Goal: Task Accomplishment & Management: Manage account settings

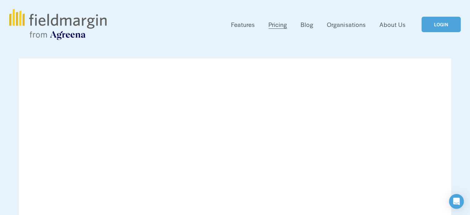
click at [444, 23] on link "LOGIN" at bounding box center [441, 25] width 39 height 16
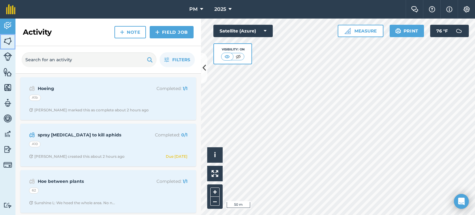
click at [10, 40] on img at bounding box center [7, 40] width 9 height 9
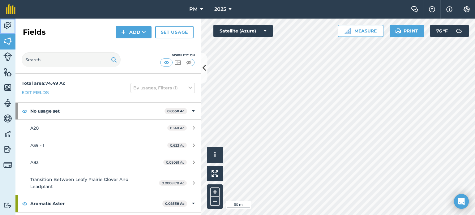
click at [7, 24] on img at bounding box center [7, 25] width 9 height 9
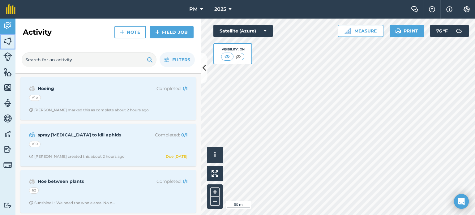
click at [7, 40] on img at bounding box center [7, 40] width 9 height 9
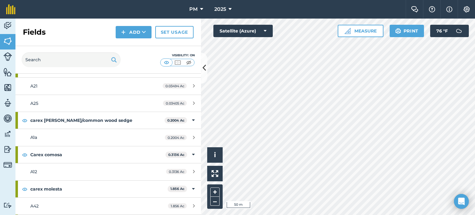
scroll to position [402, 0]
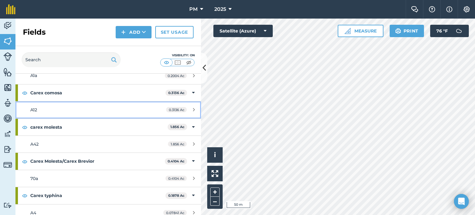
click at [42, 102] on link "A12 0.3136 Ac" at bounding box center [108, 109] width 186 height 17
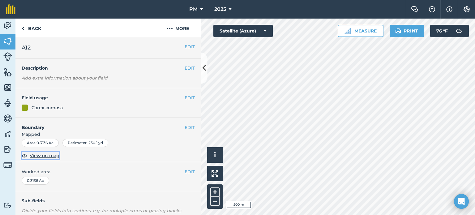
click at [54, 154] on span "View on map" at bounding box center [45, 155] width 30 height 7
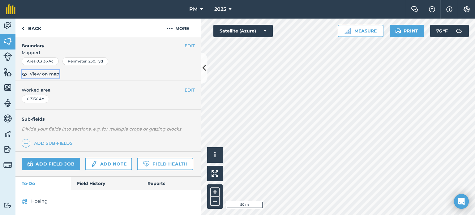
scroll to position [98, 0]
click at [88, 183] on link "Field History" at bounding box center [106, 184] width 70 height 14
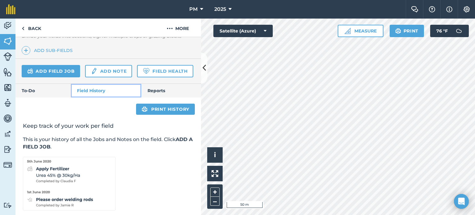
scroll to position [138, 0]
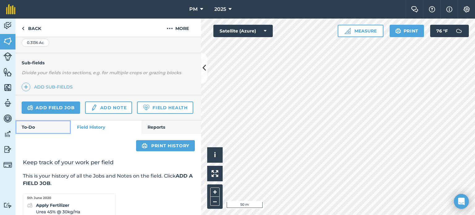
click at [36, 134] on link "To-Do" at bounding box center [42, 127] width 55 height 14
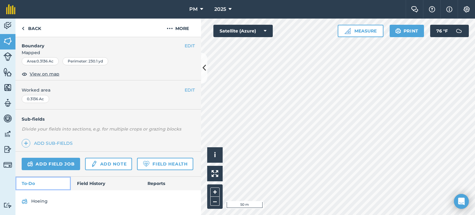
scroll to position [98, 0]
click at [87, 185] on link "Field History" at bounding box center [106, 184] width 70 height 14
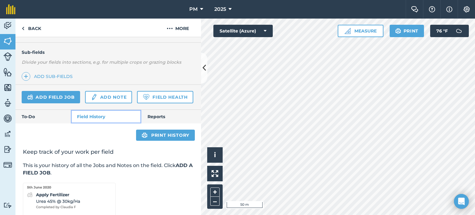
scroll to position [191, 0]
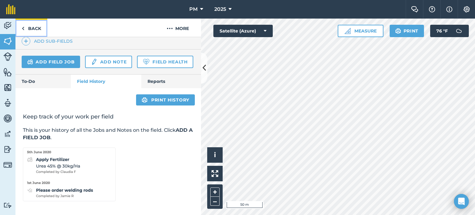
click at [23, 30] on img at bounding box center [23, 28] width 3 height 7
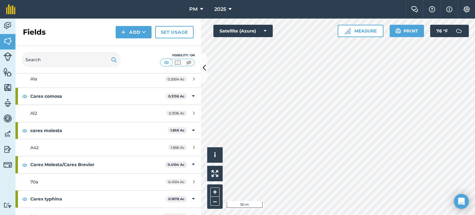
scroll to position [402, 0]
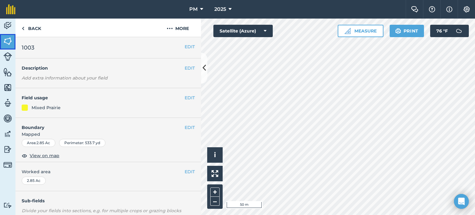
click at [3, 44] on img at bounding box center [7, 40] width 9 height 9
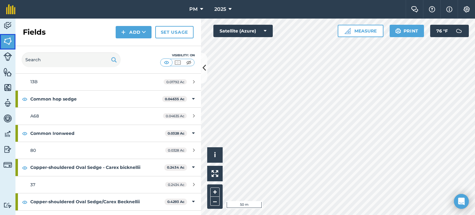
scroll to position [649, 0]
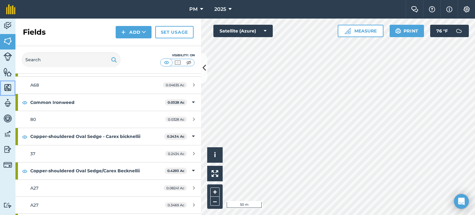
click at [6, 86] on img at bounding box center [7, 87] width 9 height 9
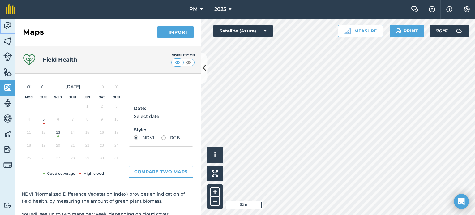
click at [12, 23] on link "Activity" at bounding box center [7, 26] width 15 height 15
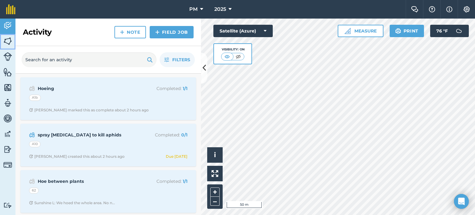
click at [9, 41] on img at bounding box center [7, 40] width 9 height 9
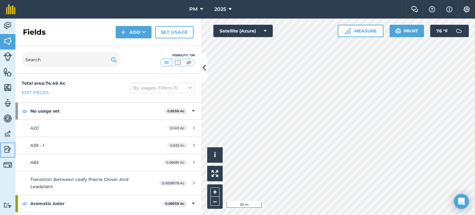
click at [5, 148] on img at bounding box center [7, 149] width 9 height 9
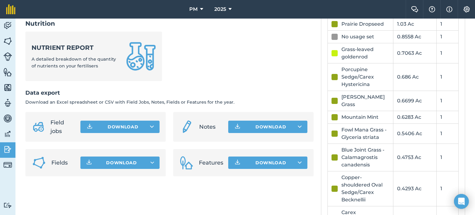
scroll to position [309, 0]
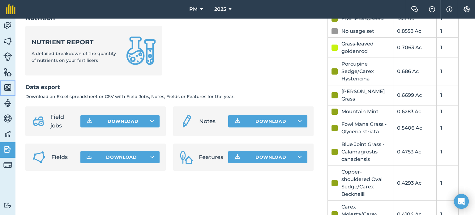
click at [7, 88] on img at bounding box center [7, 87] width 9 height 9
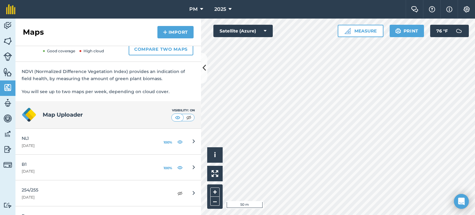
scroll to position [124, 0]
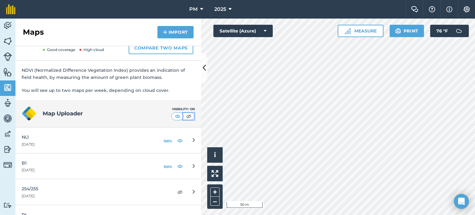
click at [185, 116] on img at bounding box center [189, 116] width 8 height 6
click at [6, 88] on img at bounding box center [7, 87] width 9 height 9
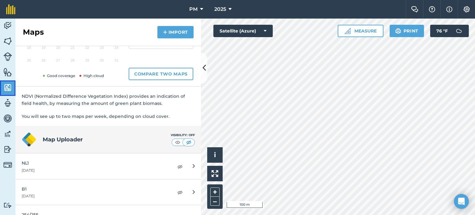
scroll to position [106, 0]
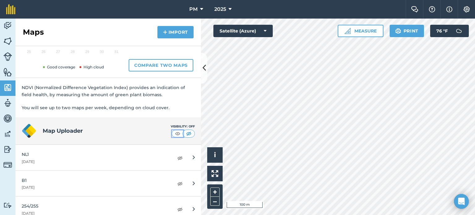
click at [175, 133] on img at bounding box center [178, 134] width 8 height 6
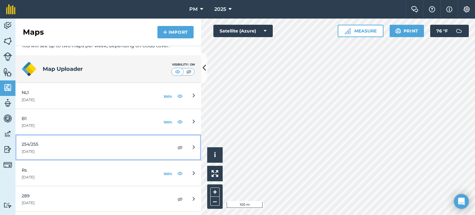
click at [178, 145] on link "254/255 22nd July 2025" at bounding box center [108, 148] width 186 height 26
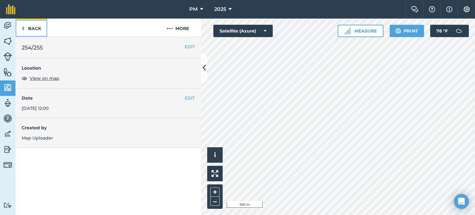
click at [24, 28] on link "Back" at bounding box center [31, 28] width 32 height 18
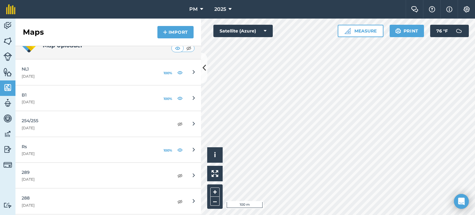
scroll to position [216, 0]
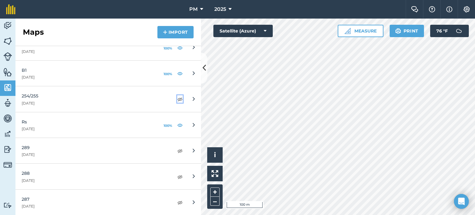
click at [177, 99] on img at bounding box center [180, 98] width 6 height 7
click at [177, 151] on img at bounding box center [180, 150] width 6 height 7
click at [177, 173] on img at bounding box center [180, 176] width 6 height 7
click at [310, 215] on html "PM 2025 Farm Chat Help Info Settings PM - 2025 Reproduced with the permission o…" at bounding box center [237, 107] width 475 height 215
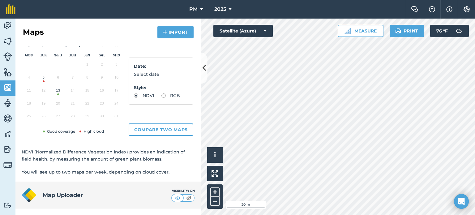
scroll to position [124, 0]
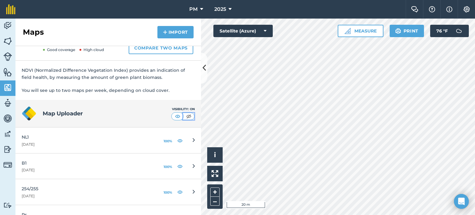
click at [186, 115] on img at bounding box center [189, 116] width 8 height 6
click at [174, 117] on img at bounding box center [178, 116] width 8 height 6
click at [9, 104] on img at bounding box center [7, 102] width 9 height 9
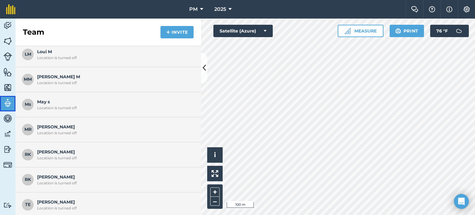
scroll to position [426, 0]
click at [6, 120] on img at bounding box center [7, 118] width 9 height 9
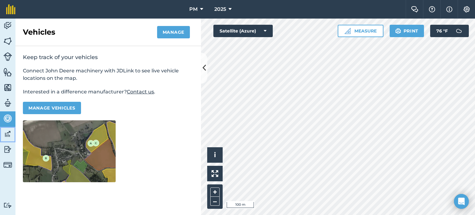
click at [7, 133] on img at bounding box center [7, 133] width 9 height 9
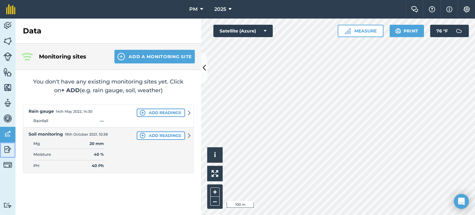
click at [6, 150] on img at bounding box center [7, 149] width 9 height 9
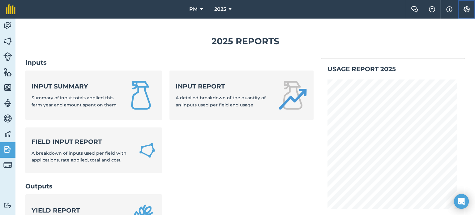
click at [465, 7] on img at bounding box center [466, 9] width 7 height 6
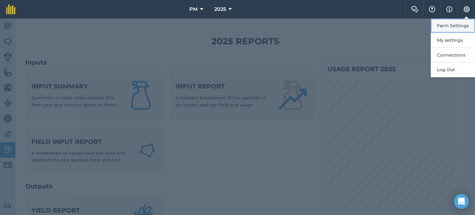
click at [444, 26] on button "Farm Settings" at bounding box center [453, 26] width 44 height 15
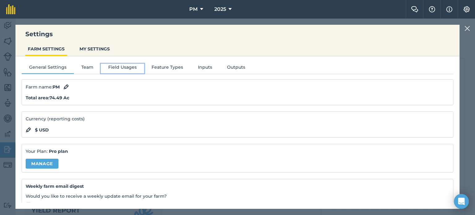
click at [124, 68] on button "Field Usages" at bounding box center [122, 68] width 43 height 9
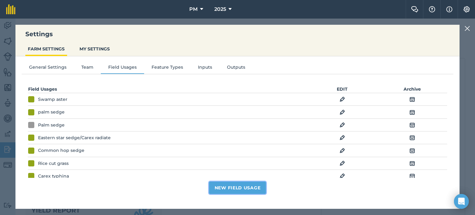
click at [233, 189] on button "New Field Usage" at bounding box center [237, 188] width 57 height 12
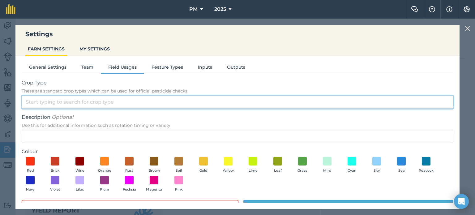
click at [62, 101] on input "Crop Type These are standard crop types which can be used for official pesticid…" at bounding box center [238, 102] width 432 height 13
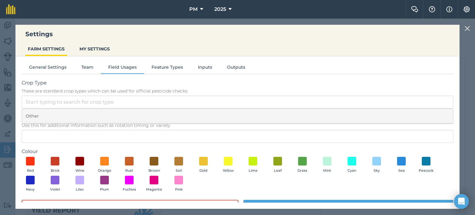
click at [33, 115] on li "Other" at bounding box center [237, 116] width 431 height 15
type input "Other"
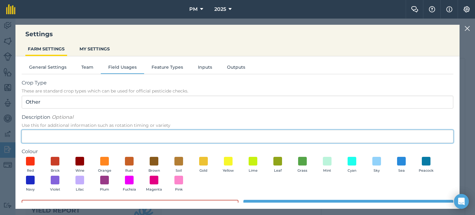
click at [40, 131] on input "Description Optional Use this for additional information such as rotation timin…" at bounding box center [238, 136] width 432 height 13
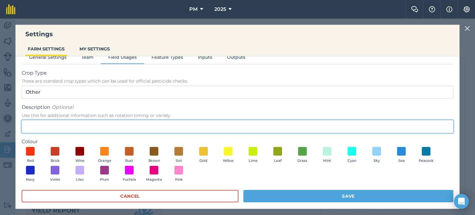
scroll to position [15, 0]
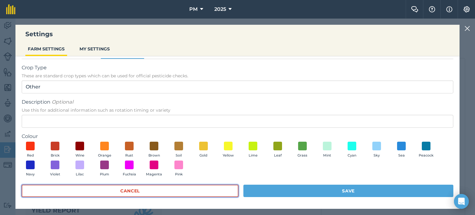
click at [200, 190] on button "Cancel" at bounding box center [130, 191] width 217 height 12
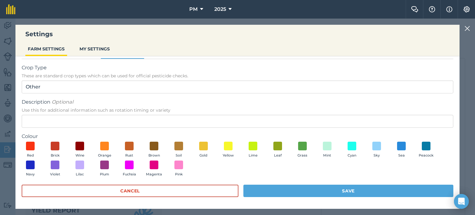
scroll to position [0, 0]
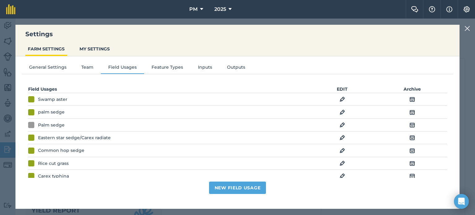
click at [468, 28] on img at bounding box center [468, 28] width 6 height 7
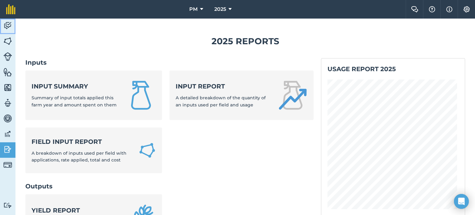
click at [11, 24] on img at bounding box center [7, 25] width 9 height 9
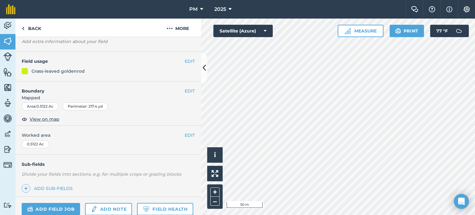
scroll to position [92, 0]
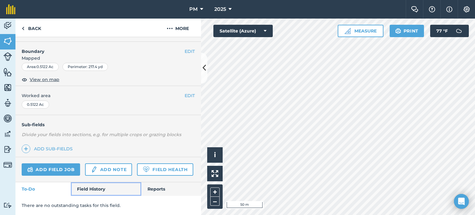
click at [89, 189] on link "Field History" at bounding box center [106, 189] width 70 height 14
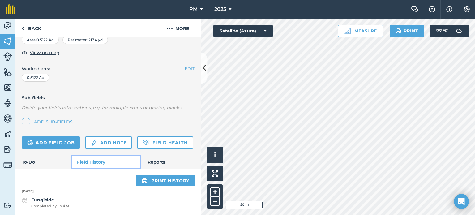
scroll to position [119, 0]
click at [161, 161] on link "Reports" at bounding box center [171, 162] width 60 height 14
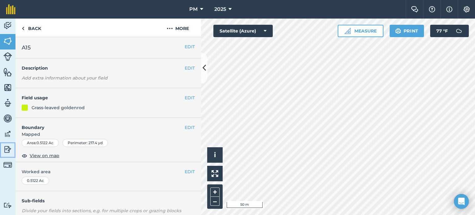
click at [6, 147] on img at bounding box center [7, 149] width 9 height 9
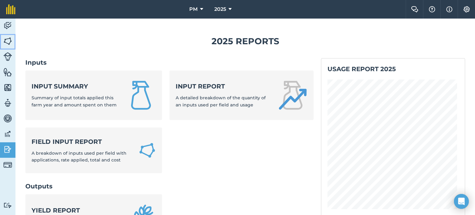
click at [6, 41] on img at bounding box center [7, 40] width 9 height 9
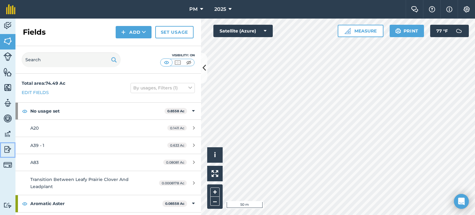
click at [6, 147] on img at bounding box center [7, 149] width 9 height 9
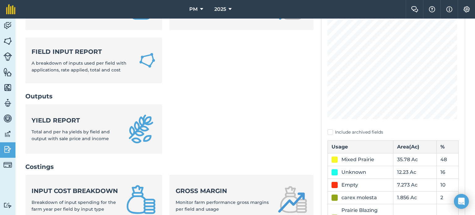
scroll to position [93, 0]
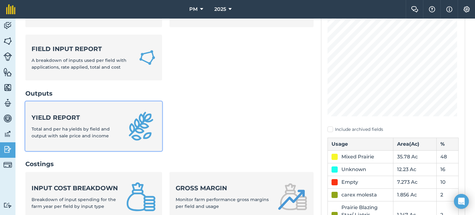
click at [77, 123] on div "Yield report Total and per ha yields by field and output with sale price and in…" at bounding box center [75, 126] width 87 height 26
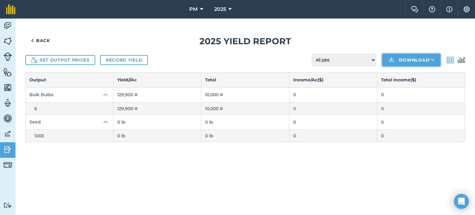
click at [391, 59] on img at bounding box center [391, 59] width 7 height 7
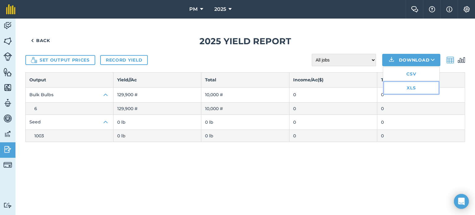
click at [410, 88] on link "XLS" at bounding box center [411, 88] width 56 height 14
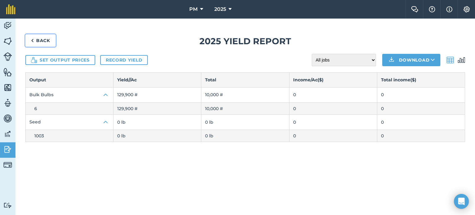
click at [35, 40] on link "Back" at bounding box center [40, 40] width 30 height 12
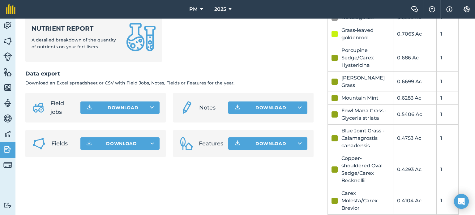
scroll to position [340, 0]
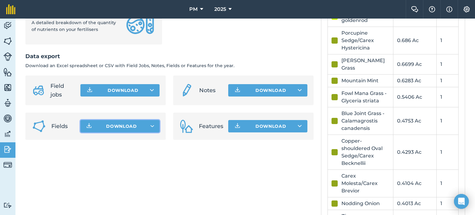
click at [148, 129] on button "Download" at bounding box center [119, 126] width 79 height 12
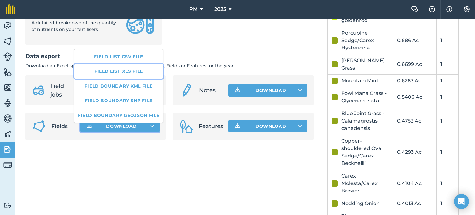
click at [121, 72] on link "Field list XLS file" at bounding box center [118, 71] width 89 height 14
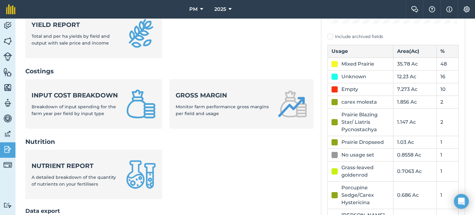
scroll to position [155, 0]
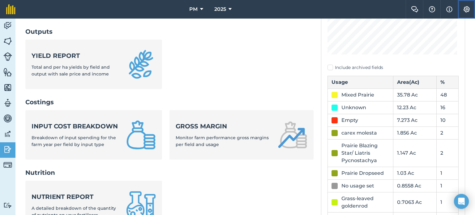
click at [467, 9] on img at bounding box center [466, 9] width 7 height 6
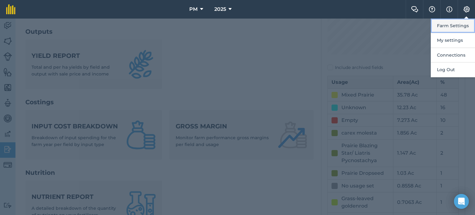
click at [450, 26] on button "Farm Settings" at bounding box center [453, 26] width 44 height 15
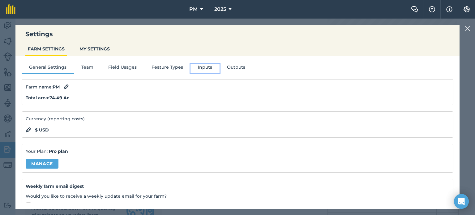
click at [202, 65] on button "Inputs" at bounding box center [205, 68] width 29 height 9
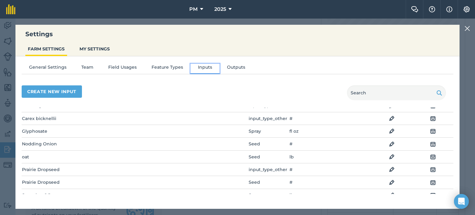
scroll to position [0, 0]
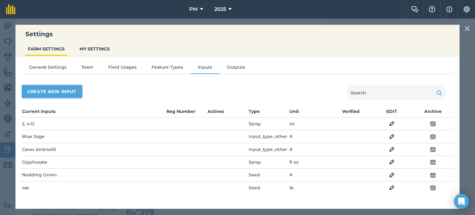
click at [60, 89] on button "Create new input" at bounding box center [52, 91] width 60 height 12
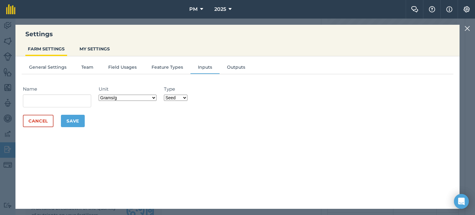
click at [186, 96] on select "Fertilizer Seed Spray Fuel Other" at bounding box center [176, 98] width 24 height 6
select select "OTHER"
click at [165, 95] on select "Fertilizer Seed Spray Fuel Other" at bounding box center [176, 98] width 24 height 6
click at [155, 96] on select "Grams/g Kilograms/kg Metric tonnes/t Millilitres/ml Litres/L Ounces/oz Pounds/l…" at bounding box center [128, 98] width 58 height 6
click at [40, 123] on button "Cancel" at bounding box center [38, 121] width 31 height 12
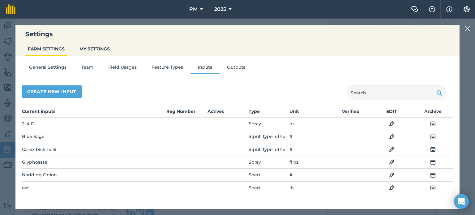
click at [467, 29] on img at bounding box center [468, 28] width 6 height 7
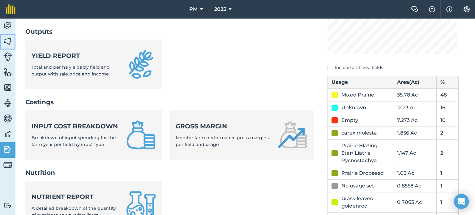
click at [6, 39] on img at bounding box center [7, 40] width 9 height 9
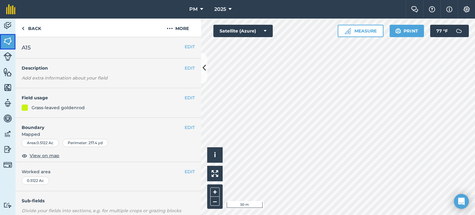
click at [5, 43] on img at bounding box center [7, 40] width 9 height 9
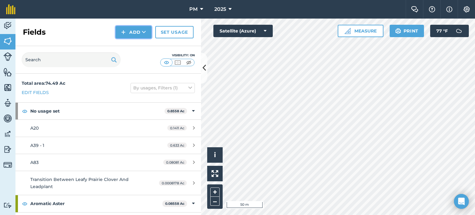
click at [126, 32] on button "Add" at bounding box center [134, 32] width 36 height 12
click at [4, 24] on img at bounding box center [7, 25] width 9 height 9
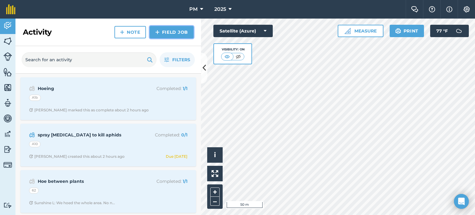
click at [161, 29] on link "Field Job" at bounding box center [172, 32] width 44 height 12
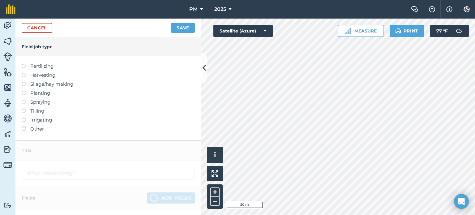
click at [25, 73] on label at bounding box center [26, 73] width 9 height 0
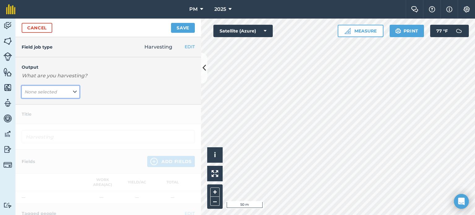
click at [73, 92] on icon at bounding box center [75, 91] width 4 height 7
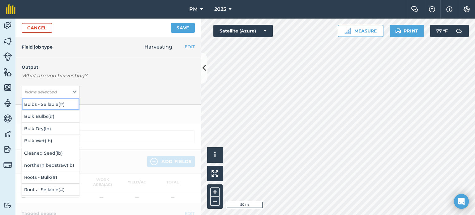
click at [52, 104] on button "Bulbs - Sellable ( # )" at bounding box center [51, 104] width 58 height 12
type input "Harvesting Bulbs - Sellable"
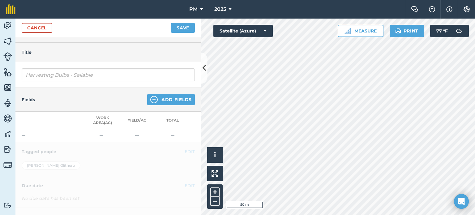
scroll to position [91, 0]
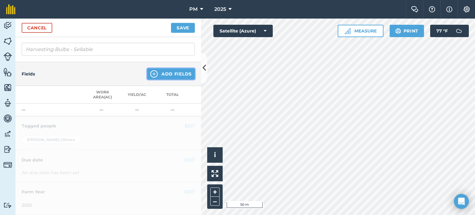
click at [150, 70] on img at bounding box center [153, 73] width 7 height 7
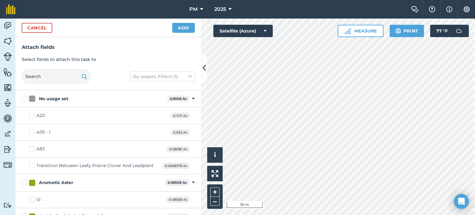
click at [41, 117] on div "A20" at bounding box center [40, 115] width 8 height 6
click at [33, 116] on input "A20" at bounding box center [31, 114] width 4 height 4
checkbox input "true"
click at [182, 24] on button "Add" at bounding box center [183, 28] width 23 height 10
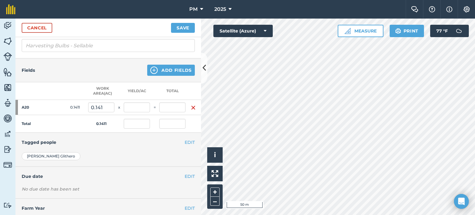
scroll to position [60, 0]
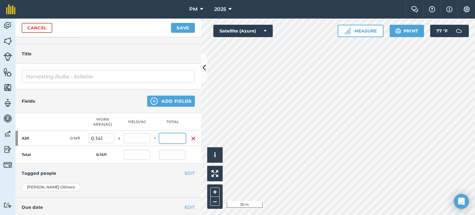
click at [169, 136] on input "text" at bounding box center [172, 138] width 26 height 10
click at [167, 140] on input "text" at bounding box center [172, 138] width 26 height 10
type input "100"
type input "708.717"
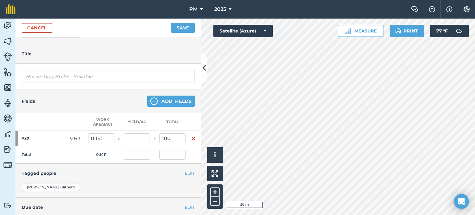
type input "100"
click at [155, 118] on th at bounding box center [154, 122] width 9 height 18
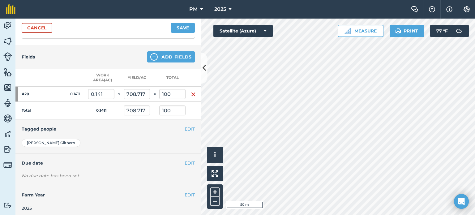
scroll to position [111, 0]
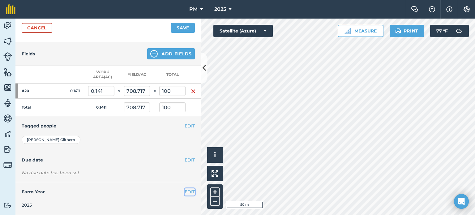
click at [185, 188] on button "EDIT" at bounding box center [190, 191] width 10 height 7
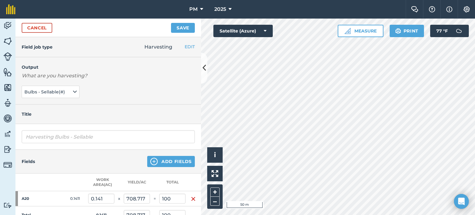
scroll to position [0, 0]
click at [32, 30] on link "Cancel" at bounding box center [37, 28] width 31 height 10
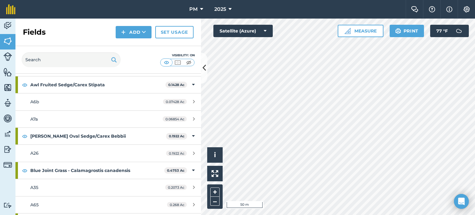
scroll to position [155, 0]
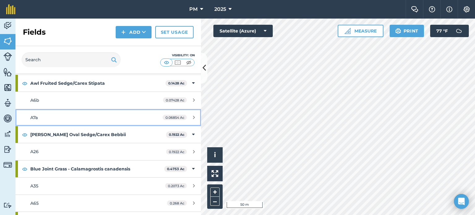
click at [71, 118] on div "A7a" at bounding box center [88, 117] width 116 height 7
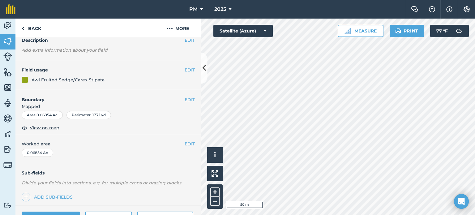
scroll to position [92, 0]
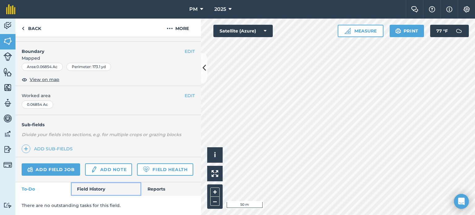
click at [92, 187] on link "Field History" at bounding box center [106, 189] width 70 height 14
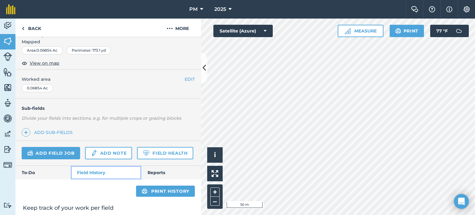
scroll to position [185, 0]
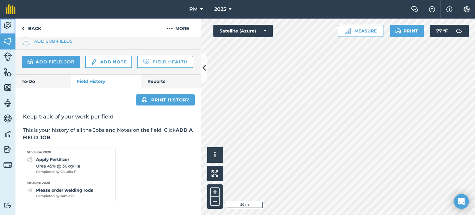
click at [7, 24] on img at bounding box center [7, 25] width 9 height 9
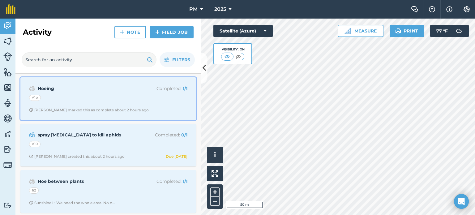
click at [102, 97] on div "A1b" at bounding box center [108, 99] width 158 height 8
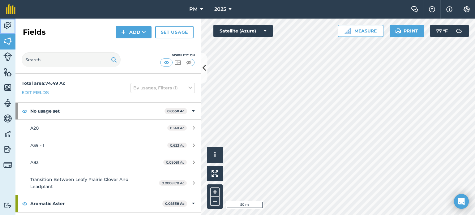
click at [7, 24] on img at bounding box center [7, 25] width 9 height 9
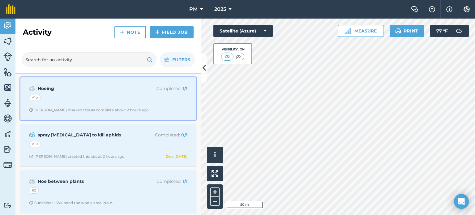
click at [71, 93] on div "Hoeing Completed : 1 / 1 A1b Arnel R marked this as complete about 2 hours ago" at bounding box center [108, 98] width 168 height 35
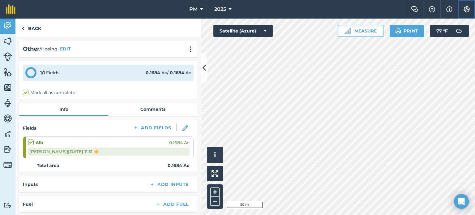
click at [463, 7] on img at bounding box center [466, 9] width 7 height 6
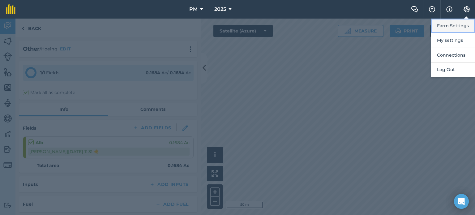
click at [459, 24] on button "Farm Settings" at bounding box center [453, 26] width 44 height 15
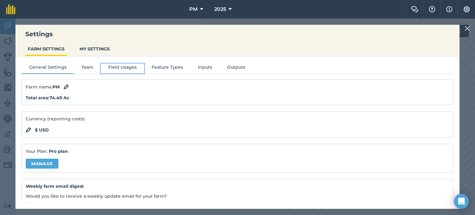
click at [120, 67] on button "Field Usages" at bounding box center [122, 68] width 43 height 9
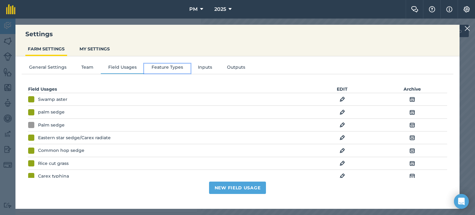
click at [154, 67] on button "Feature Types" at bounding box center [167, 68] width 46 height 9
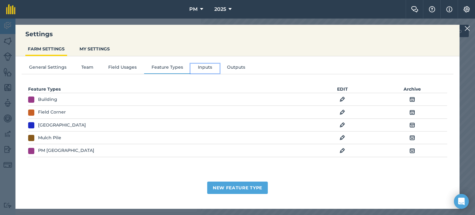
click at [204, 66] on button "Inputs" at bounding box center [205, 68] width 29 height 9
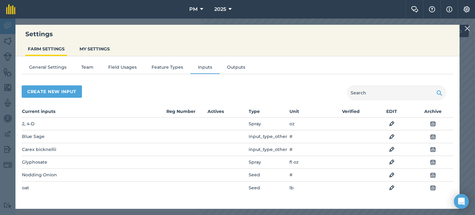
click at [389, 121] on img at bounding box center [392, 123] width 6 height 7
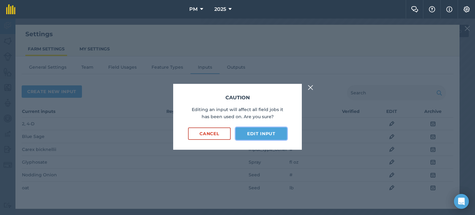
click at [255, 132] on button "Edit input" at bounding box center [261, 133] width 51 height 12
select select "OUNCES"
select select "SPRAY"
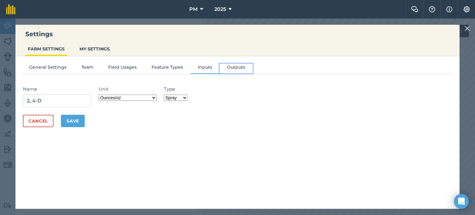
click at [229, 68] on button "Outputs" at bounding box center [236, 68] width 33 height 9
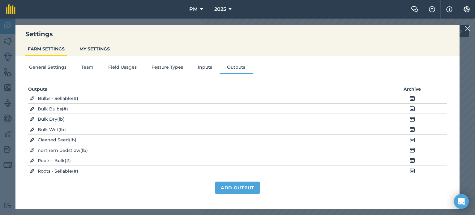
click at [468, 28] on img at bounding box center [468, 28] width 6 height 7
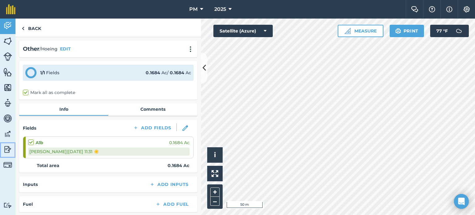
click at [8, 150] on img at bounding box center [7, 149] width 9 height 9
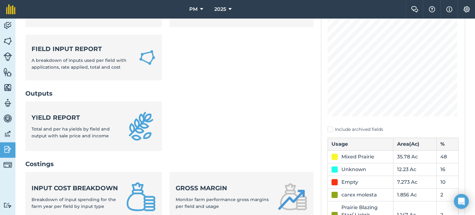
scroll to position [155, 0]
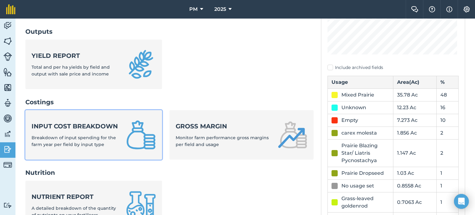
click at [55, 131] on strong "Input cost breakdown" at bounding box center [75, 126] width 87 height 9
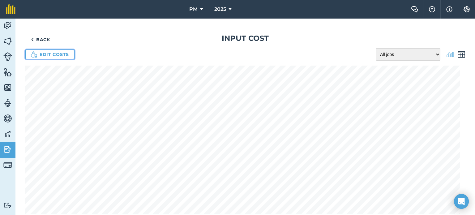
click at [48, 54] on link "Edit costs" at bounding box center [49, 54] width 49 height 10
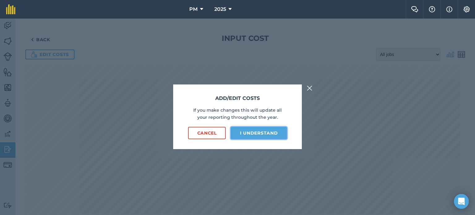
click at [256, 133] on button "I understand" at bounding box center [259, 133] width 56 height 12
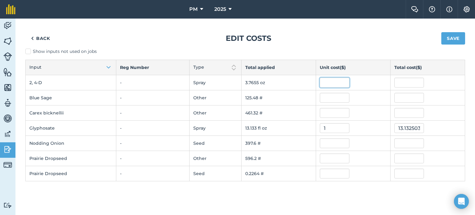
click at [325, 80] on input "text" at bounding box center [335, 83] width 30 height 10
click at [36, 36] on link "Back" at bounding box center [40, 38] width 30 height 12
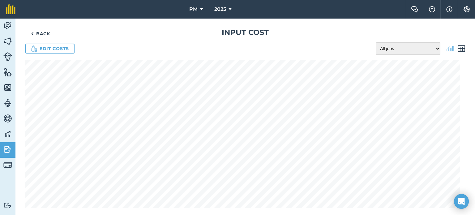
scroll to position [9, 0]
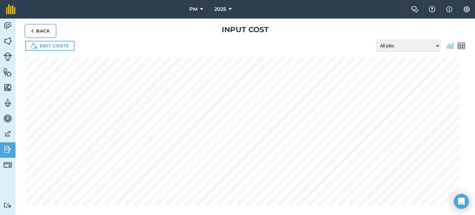
click at [39, 32] on link "Back" at bounding box center [40, 31] width 30 height 12
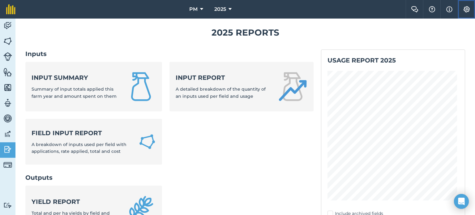
click at [468, 7] on img at bounding box center [466, 9] width 7 height 6
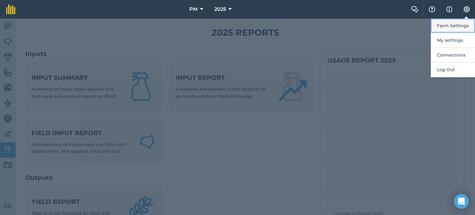
click at [443, 26] on button "Farm Settings" at bounding box center [453, 26] width 44 height 15
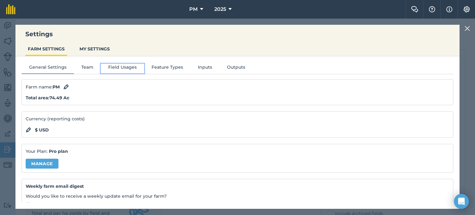
click at [114, 67] on button "Field Usages" at bounding box center [122, 68] width 43 height 9
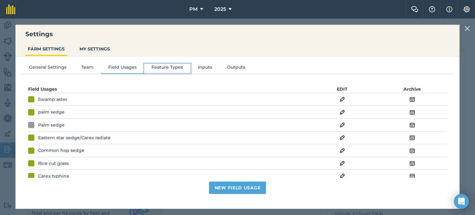
click at [160, 68] on button "Feature Types" at bounding box center [167, 68] width 46 height 9
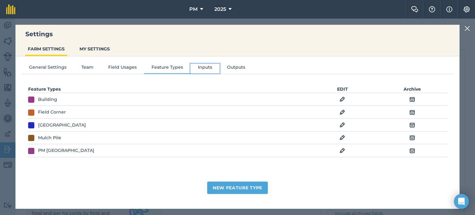
click at [201, 66] on button "Inputs" at bounding box center [205, 68] width 29 height 9
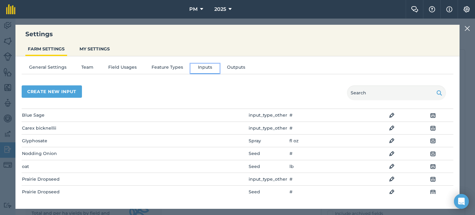
scroll to position [31, 0]
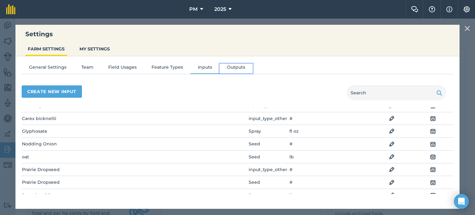
click at [232, 68] on button "Outputs" at bounding box center [236, 68] width 33 height 9
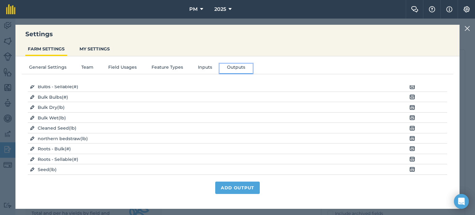
scroll to position [0, 0]
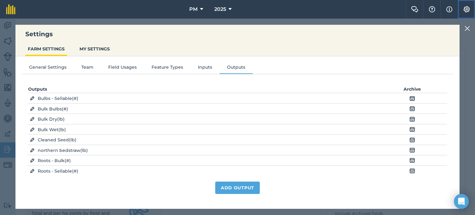
click at [465, 11] on img at bounding box center [466, 9] width 7 height 6
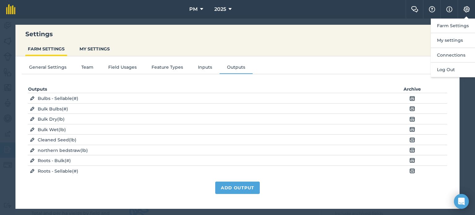
click at [231, 37] on h3 "Settings" at bounding box center [237, 34] width 444 height 9
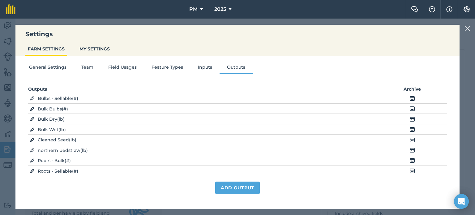
click at [469, 26] on img at bounding box center [468, 28] width 6 height 7
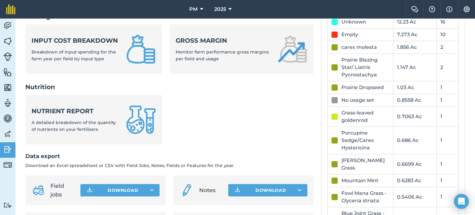
scroll to position [318, 0]
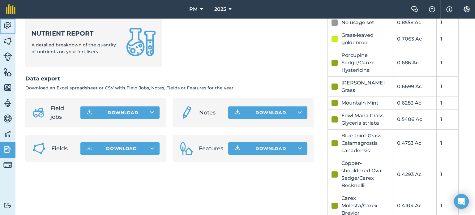
click at [6, 25] on img at bounding box center [7, 25] width 9 height 9
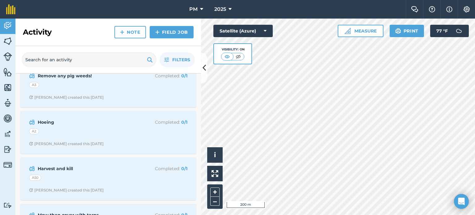
scroll to position [464, 0]
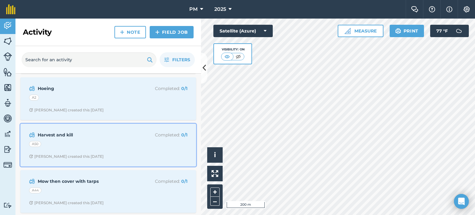
click at [132, 137] on div "Harvest and kill Completed : 0 / 1" at bounding box center [108, 134] width 158 height 7
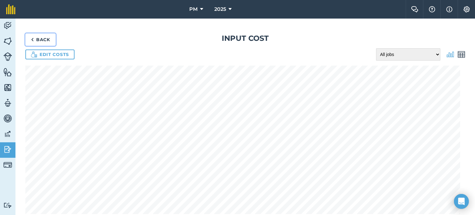
click at [32, 38] on img at bounding box center [32, 39] width 3 height 7
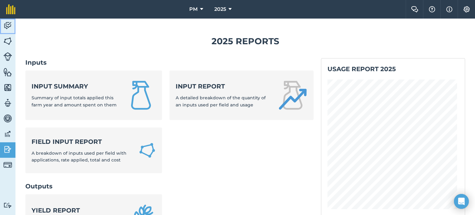
click at [6, 23] on img at bounding box center [7, 25] width 9 height 9
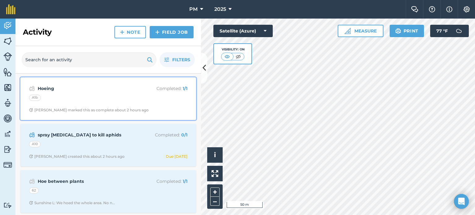
click at [88, 89] on strong "Hoeing" at bounding box center [87, 88] width 98 height 7
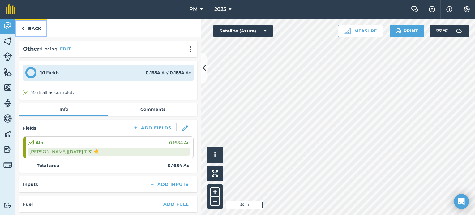
click at [24, 31] on img at bounding box center [23, 28] width 3 height 7
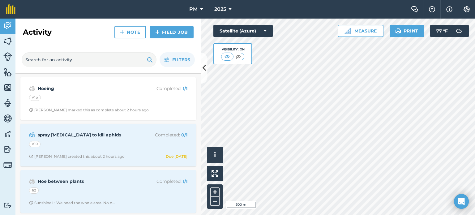
click at [105, 200] on div "Activity Fields Livestock Features Maps Team Vehicles Data Reporting Billing Tu…" at bounding box center [237, 117] width 475 height 196
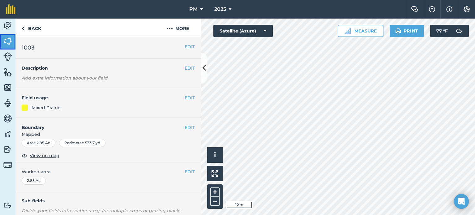
click at [10, 42] on img at bounding box center [7, 40] width 9 height 9
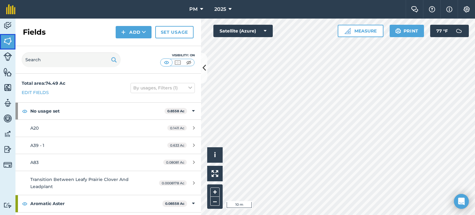
click at [10, 42] on img at bounding box center [7, 40] width 9 height 9
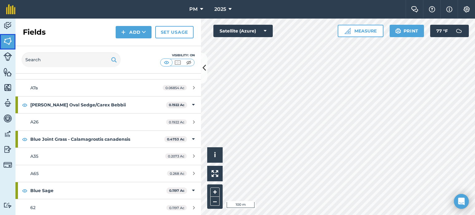
scroll to position [186, 0]
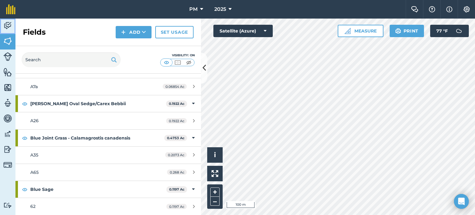
click at [7, 22] on img at bounding box center [7, 25] width 9 height 9
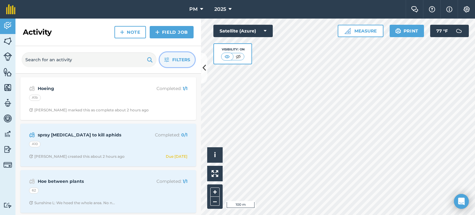
click at [176, 58] on span "Filters" at bounding box center [181, 59] width 18 height 7
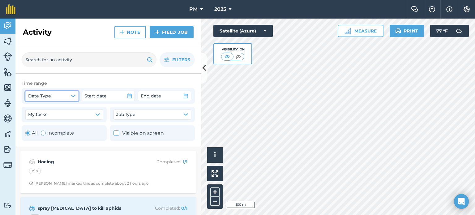
click at [72, 94] on icon "button" at bounding box center [73, 95] width 5 height 5
click at [93, 115] on button "My tasks" at bounding box center [64, 114] width 78 height 10
click at [184, 113] on icon "button" at bounding box center [185, 114] width 5 height 5
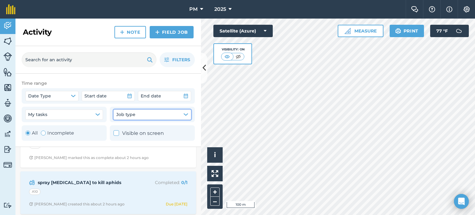
scroll to position [62, 0]
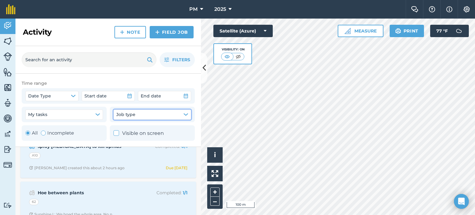
click at [45, 133] on div "Toggle Activity" at bounding box center [43, 133] width 5 height 5
radio input "false"
radio input "true"
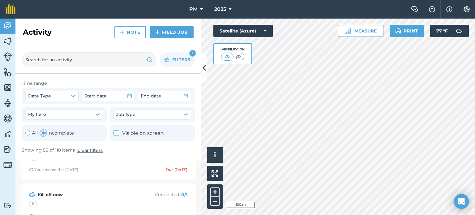
scroll to position [0, 0]
click at [116, 131] on icon at bounding box center [116, 133] width 4 height 4
checkbox input "true"
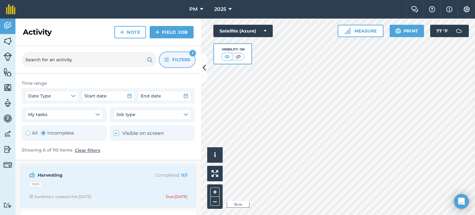
click at [171, 57] on button "Filters 2" at bounding box center [177, 59] width 35 height 15
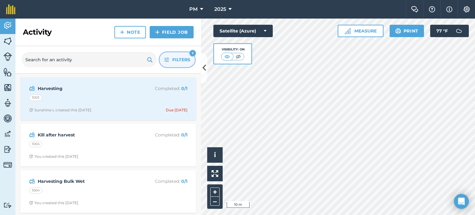
click at [169, 58] on icon "button" at bounding box center [166, 59] width 5 height 5
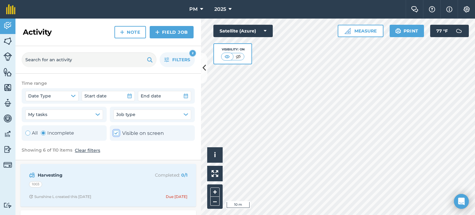
click at [116, 133] on icon at bounding box center [116, 133] width 4 height 4
checkbox input "false"
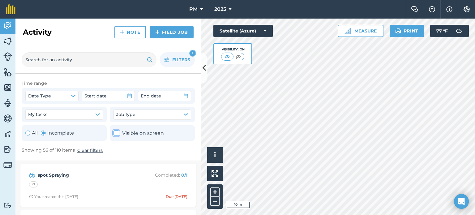
click at [24, 134] on div "All Incomplete" at bounding box center [64, 132] width 85 height 15
click at [29, 134] on div "Toggle Activity" at bounding box center [27, 133] width 5 height 5
radio input "true"
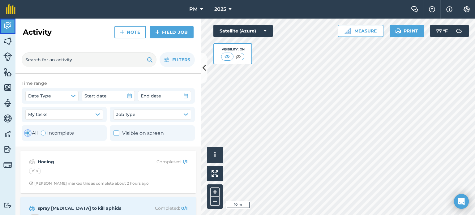
click at [5, 24] on img at bounding box center [7, 25] width 9 height 9
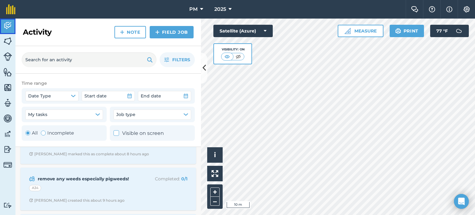
scroll to position [216, 0]
click at [6, 72] on img at bounding box center [7, 71] width 9 height 9
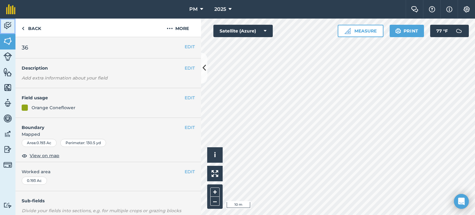
click at [6, 27] on img at bounding box center [7, 25] width 9 height 9
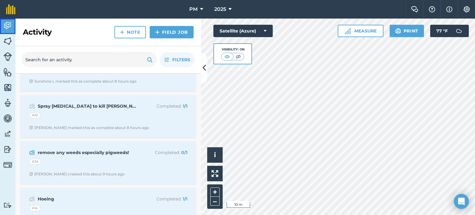
scroll to position [186, 0]
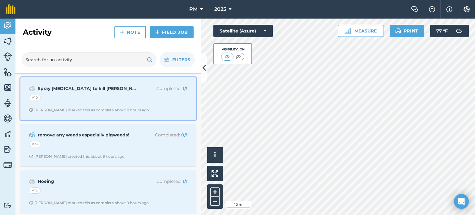
click at [88, 102] on div "Spray malathion to kill Aphids Completed : 1 / 1 A10 Glenn I marked this as com…" at bounding box center [108, 98] width 168 height 35
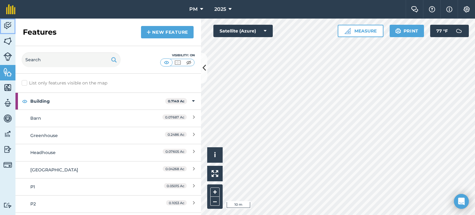
click at [5, 23] on img at bounding box center [7, 25] width 9 height 9
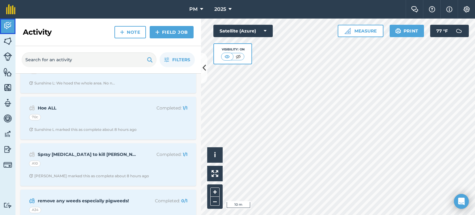
scroll to position [124, 0]
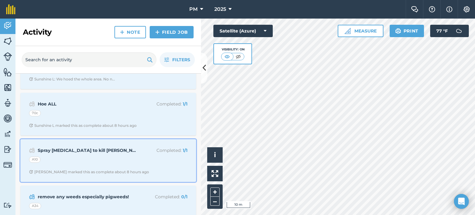
click at [88, 149] on strong "Spray malathion to kill Aphids" at bounding box center [87, 150] width 98 height 7
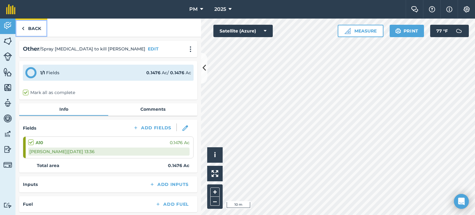
click at [22, 29] on img at bounding box center [23, 28] width 3 height 7
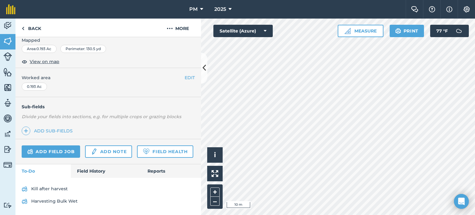
scroll to position [110, 0]
click at [10, 24] on img at bounding box center [7, 25] width 9 height 9
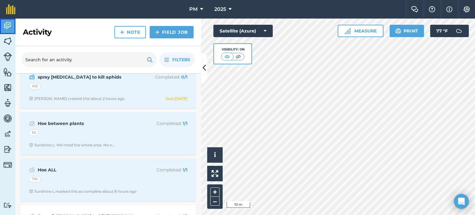
scroll to position [62, 0]
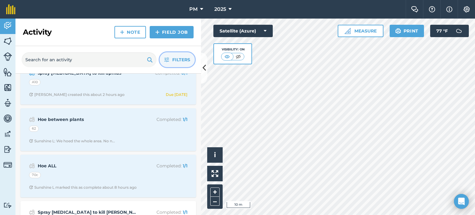
click at [172, 61] on button "Filters" at bounding box center [177, 59] width 35 height 15
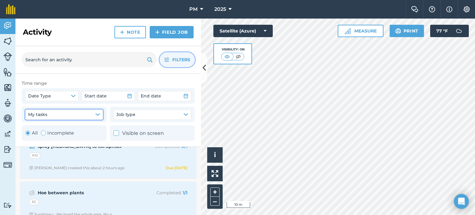
click at [95, 113] on icon "button" at bounding box center [97, 114] width 5 height 5
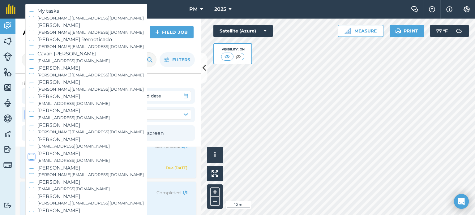
click at [66, 27] on div "My tasks dave@prairiemoon.com Amanda Ambrose amanda@prairiemoon.com Arnel Remot…" at bounding box center [86, 171] width 115 height 328
click at [64, 177] on div "My tasks dave@prairiemoon.com Amanda Ambrose amanda@prairiemoon.com Arnel Remot…" at bounding box center [86, 171] width 115 height 328
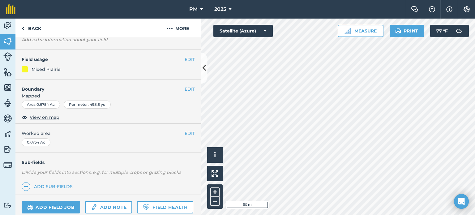
scroll to position [92, 0]
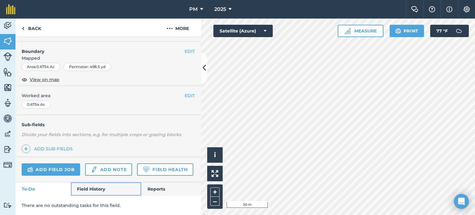
click at [86, 184] on link "Field History" at bounding box center [106, 189] width 70 height 14
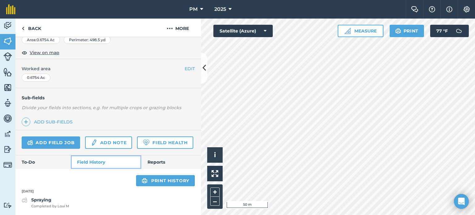
scroll to position [119, 0]
click at [41, 161] on link "To-Do" at bounding box center [42, 162] width 55 height 14
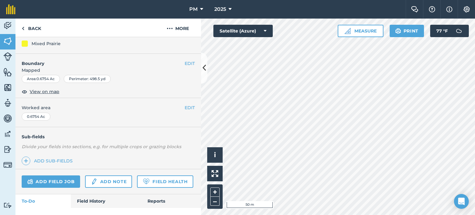
scroll to position [98, 0]
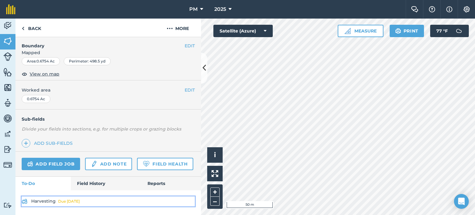
click at [68, 201] on div "Due [DATE]" at bounding box center [69, 201] width 22 height 5
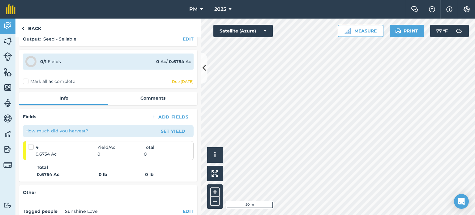
scroll to position [62, 0]
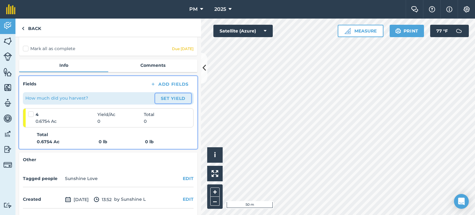
click at [165, 97] on button "Set Yield" at bounding box center [173, 98] width 36 height 10
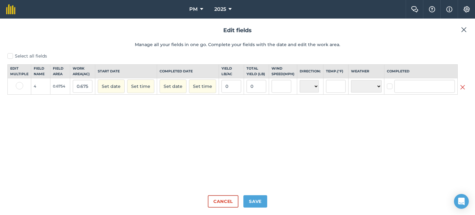
click at [461, 31] on img at bounding box center [464, 29] width 6 height 7
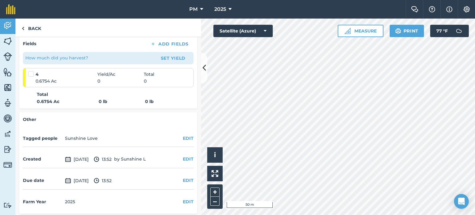
scroll to position [104, 0]
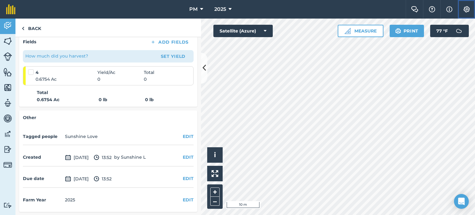
click at [466, 11] on img at bounding box center [466, 9] width 7 height 6
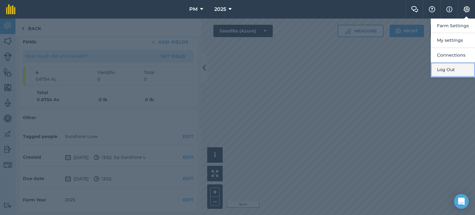
click at [452, 71] on button "Log Out" at bounding box center [453, 69] width 44 height 15
